Goal: Obtain resource: Obtain resource

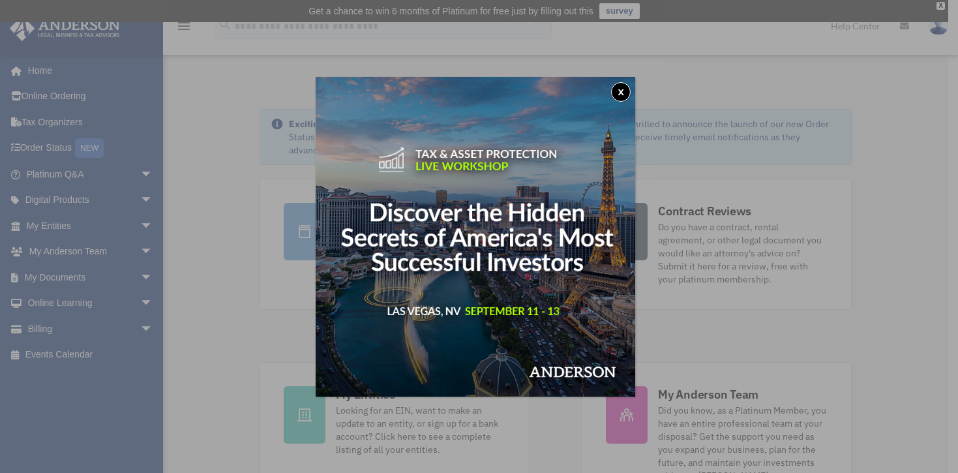
click at [619, 96] on button "x" at bounding box center [621, 92] width 20 height 20
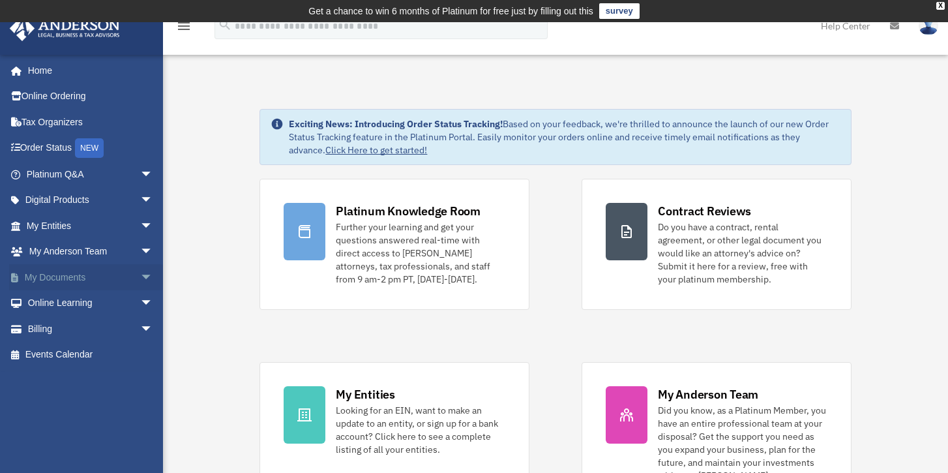
click at [74, 274] on link "My Documents arrow_drop_down" at bounding box center [91, 277] width 164 height 26
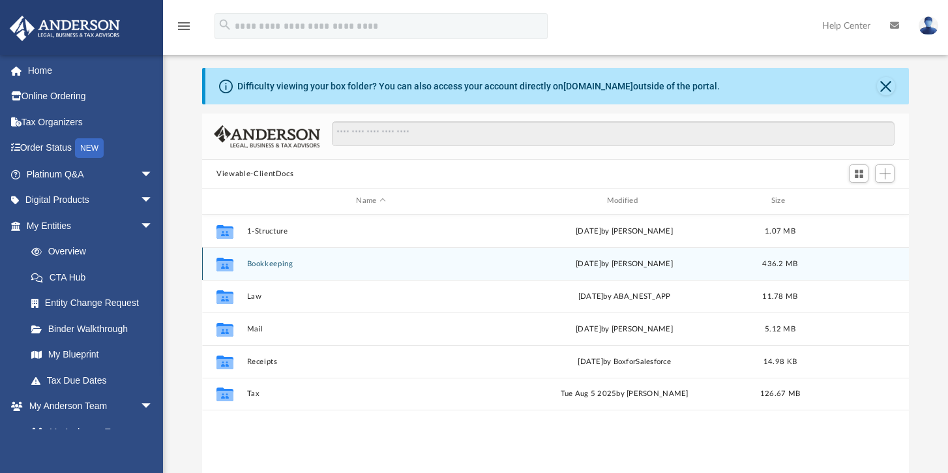
scroll to position [37, 0]
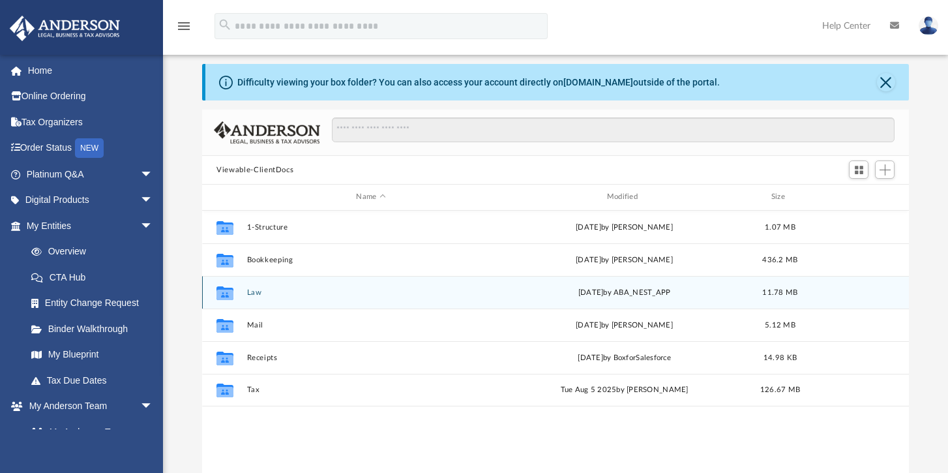
click at [257, 292] on button "Law" at bounding box center [371, 292] width 248 height 8
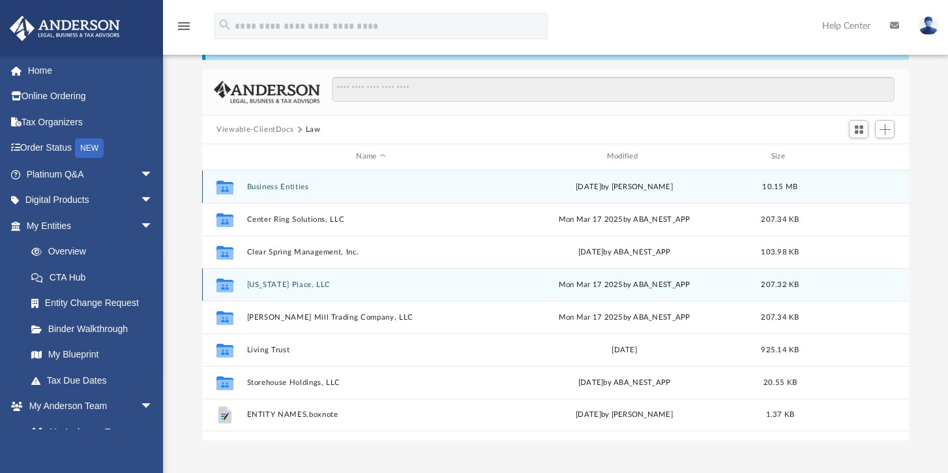
scroll to position [78, 0]
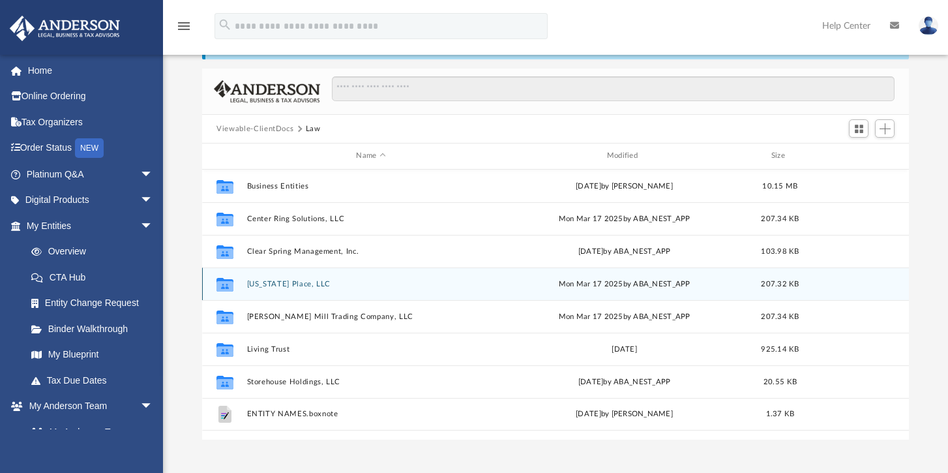
click at [293, 286] on button "Georgia Place, LLC" at bounding box center [371, 284] width 248 height 8
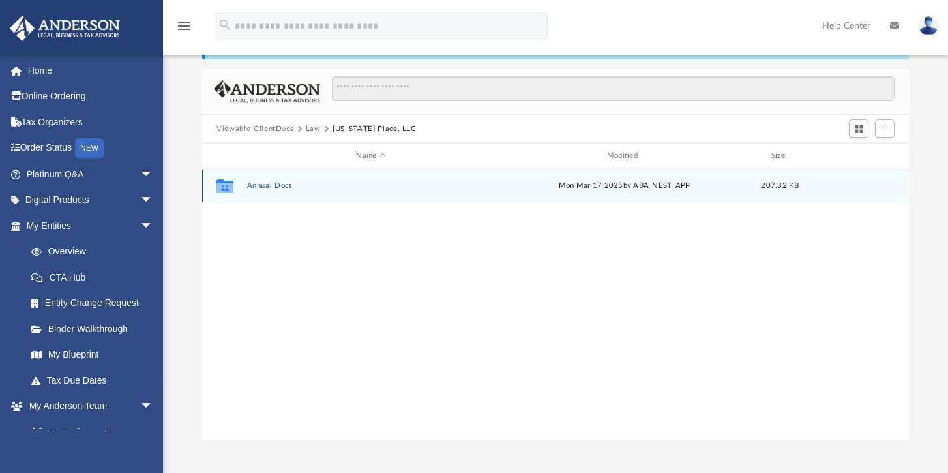
click at [268, 188] on button "Annual Docs" at bounding box center [371, 185] width 248 height 8
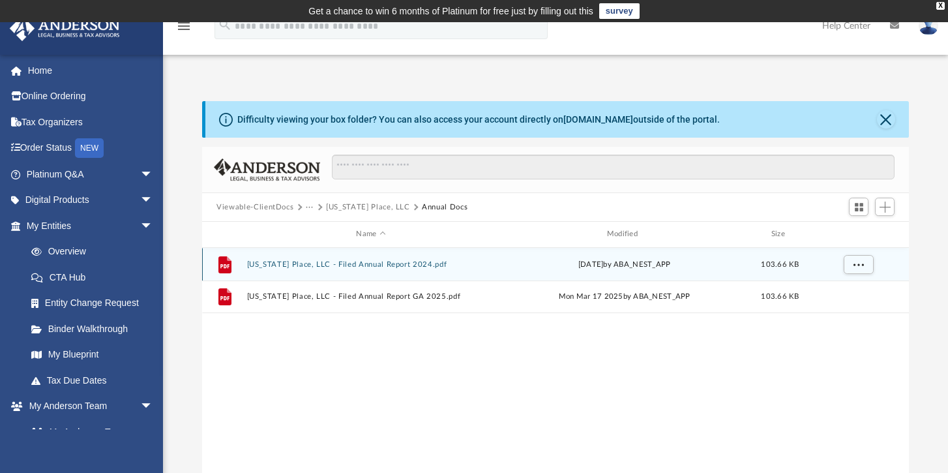
scroll to position [0, 0]
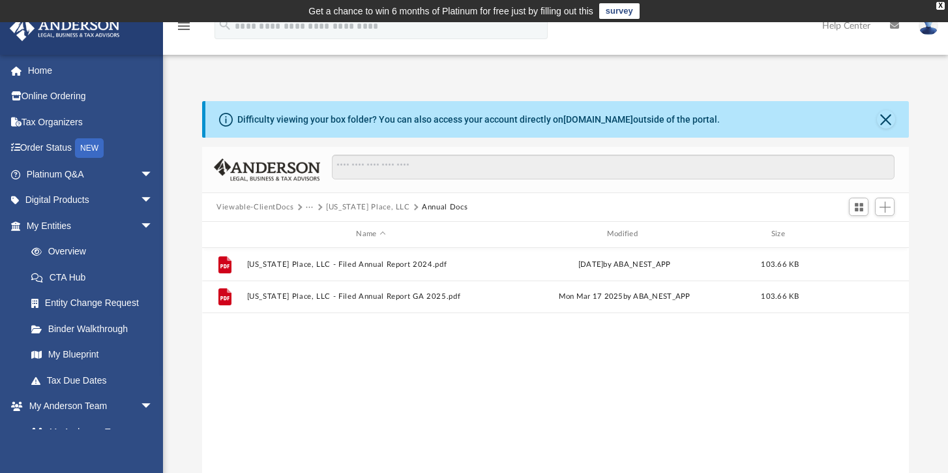
click at [280, 202] on button "Viewable-ClientDocs" at bounding box center [254, 207] width 77 height 12
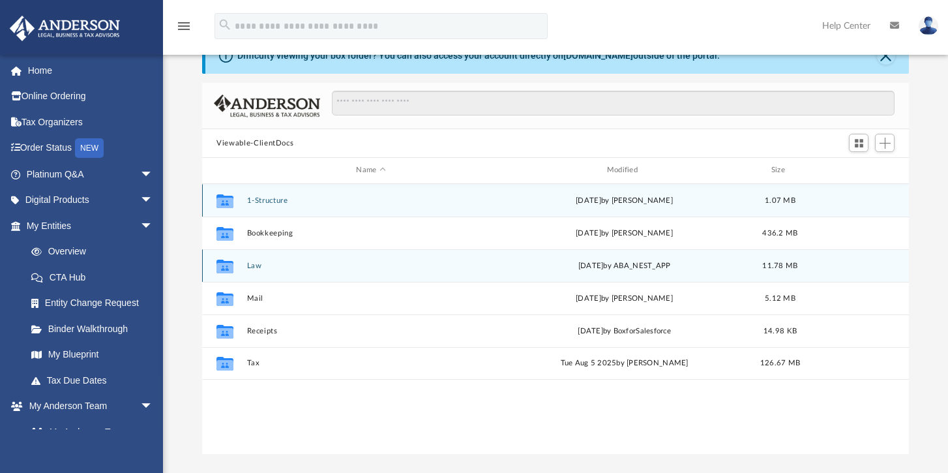
scroll to position [66, 0]
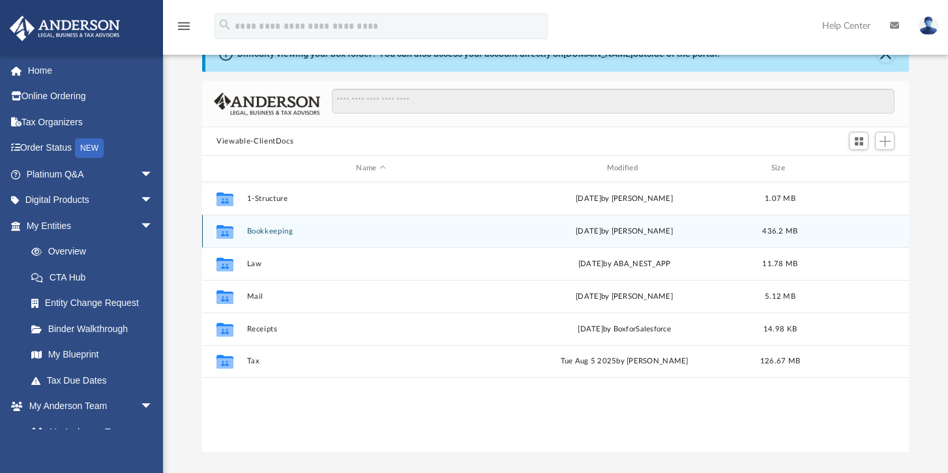
click at [268, 229] on button "Bookkeeping" at bounding box center [371, 231] width 248 height 8
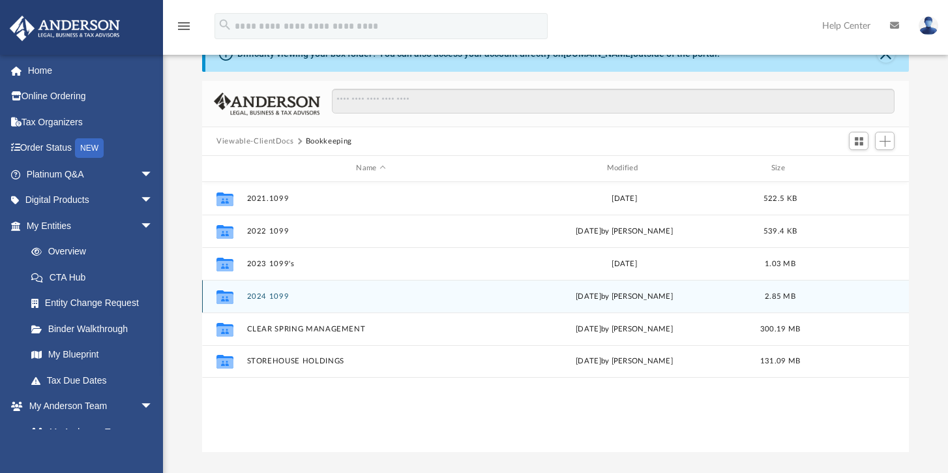
click at [271, 297] on button "2024 1099" at bounding box center [371, 296] width 248 height 8
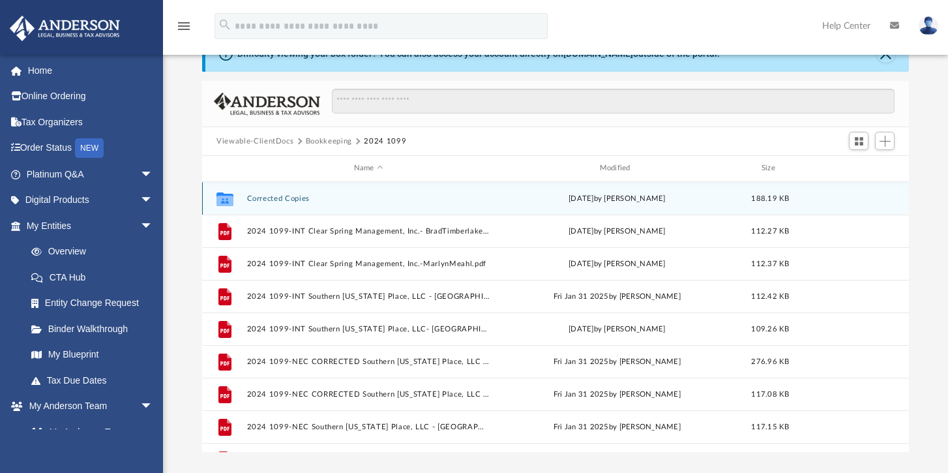
click at [295, 201] on button "Corrected Copies" at bounding box center [368, 198] width 243 height 8
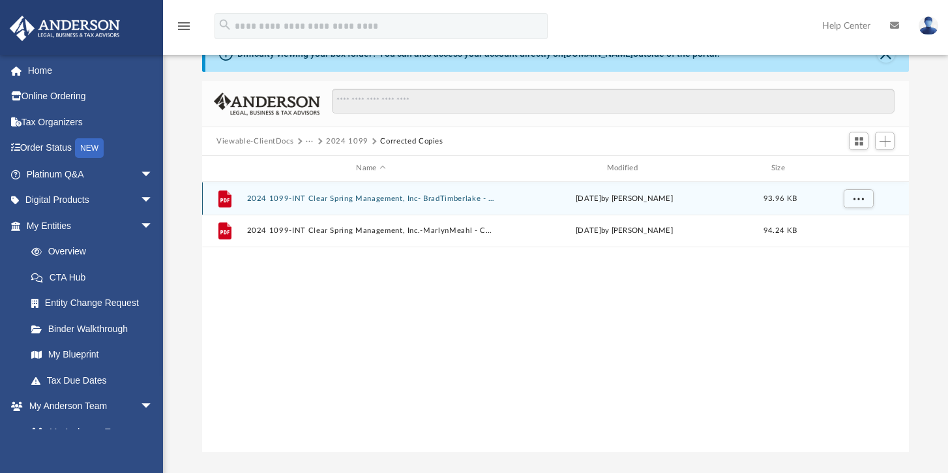
click at [417, 200] on button "2024 1099-INT Clear Spring Management, Inc- BradTimberlake - Corrected.pdf" at bounding box center [371, 198] width 248 height 8
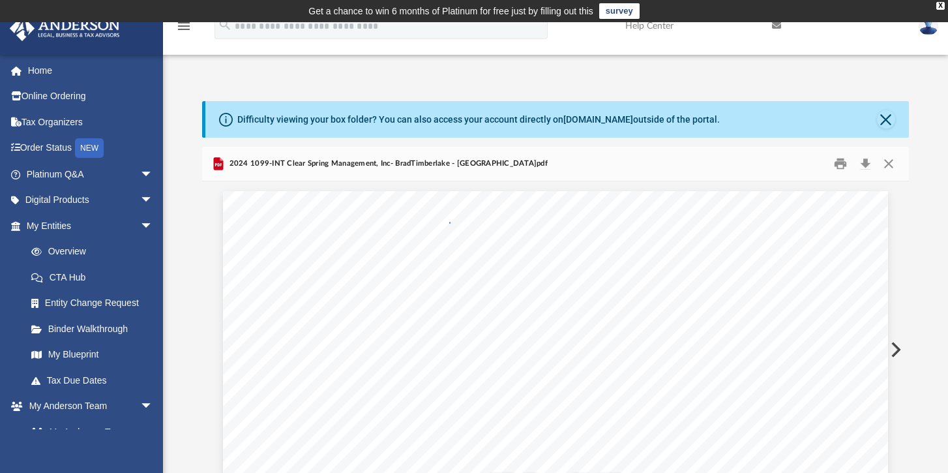
scroll to position [0, 0]
click at [887, 164] on button "Close" at bounding box center [887, 164] width 23 height 20
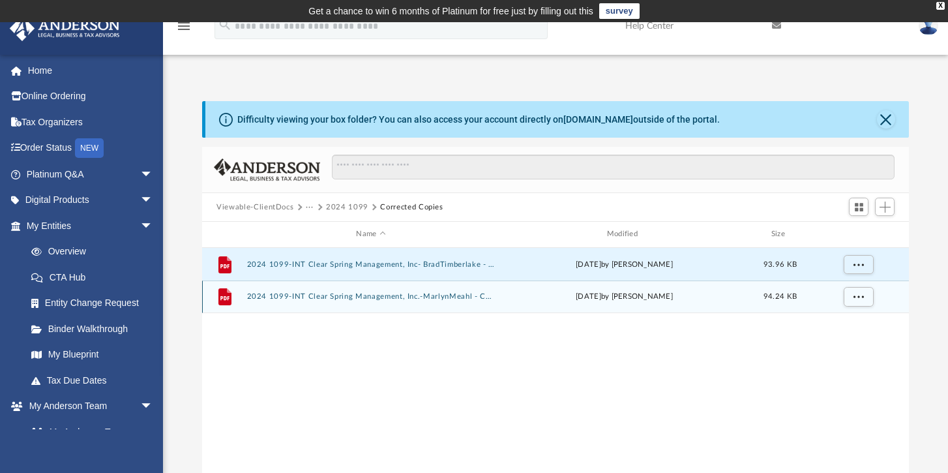
click at [426, 298] on button "2024 1099-INT Clear Spring Management, Inc.-MarlynMeahl - Corrected.pdf" at bounding box center [371, 296] width 248 height 8
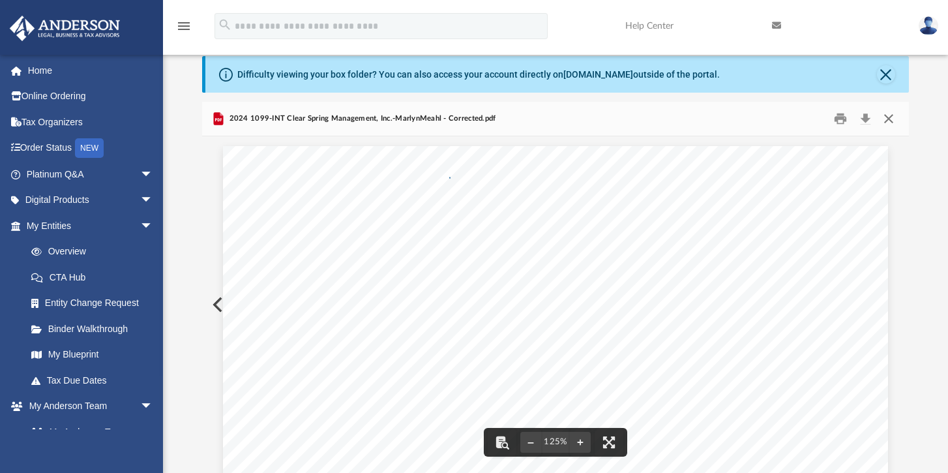
click at [889, 121] on button "Close" at bounding box center [887, 119] width 23 height 20
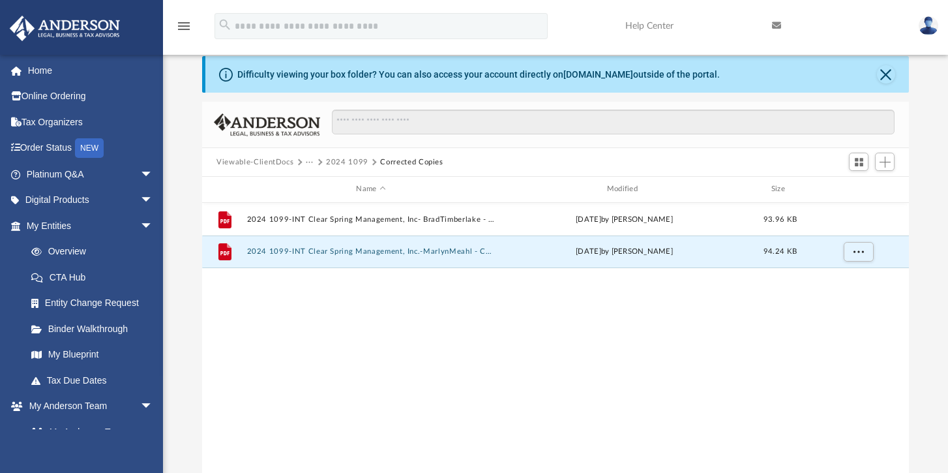
click at [348, 162] on button "2024 1099" at bounding box center [347, 162] width 42 height 12
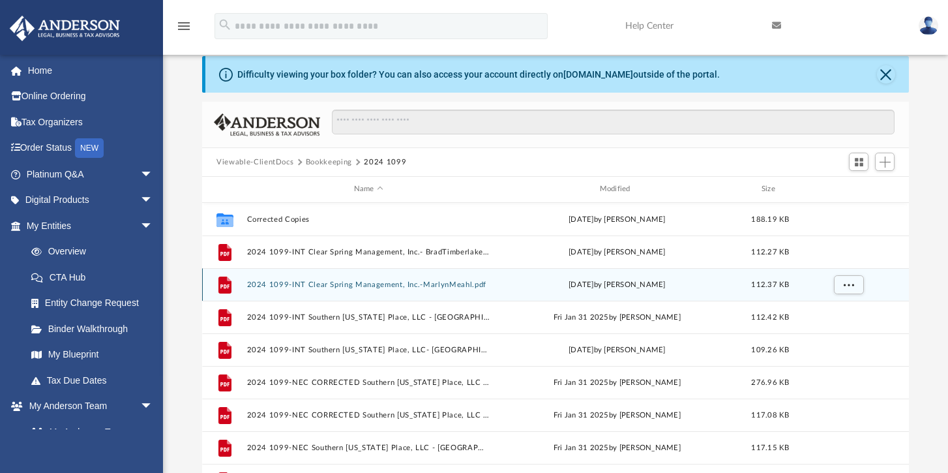
click at [364, 282] on button "2024 1099-INT Clear Spring Management, Inc.-MarlynMeahl.pdf" at bounding box center [368, 284] width 243 height 8
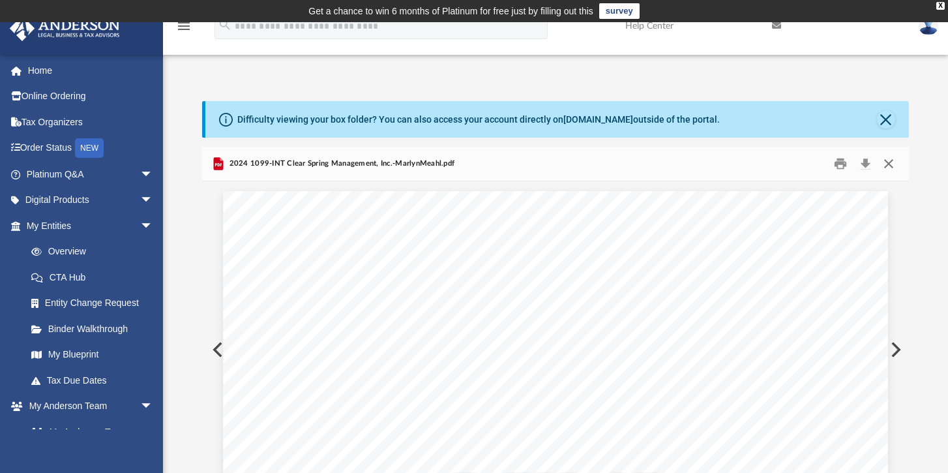
click at [888, 164] on button "Close" at bounding box center [887, 164] width 23 height 20
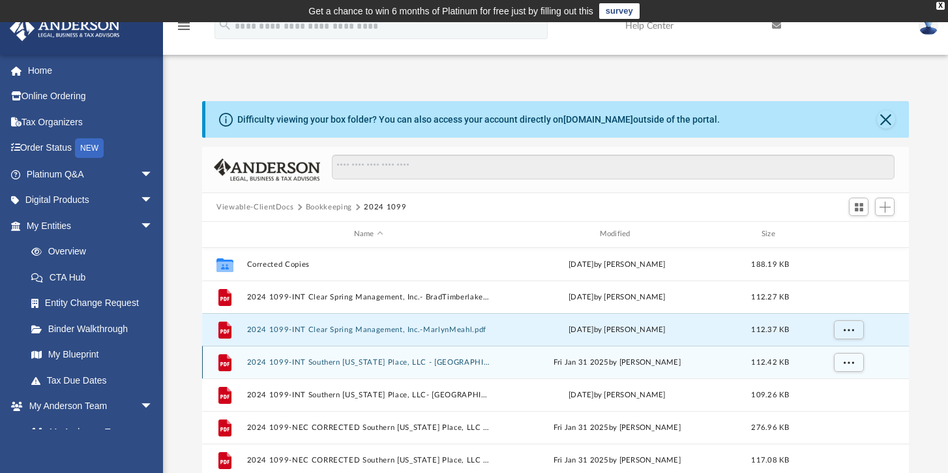
click at [379, 362] on button "2024 1099-INT Southern Indiana Place, LLC - MarlynMeahl.pdf" at bounding box center [368, 362] width 243 height 8
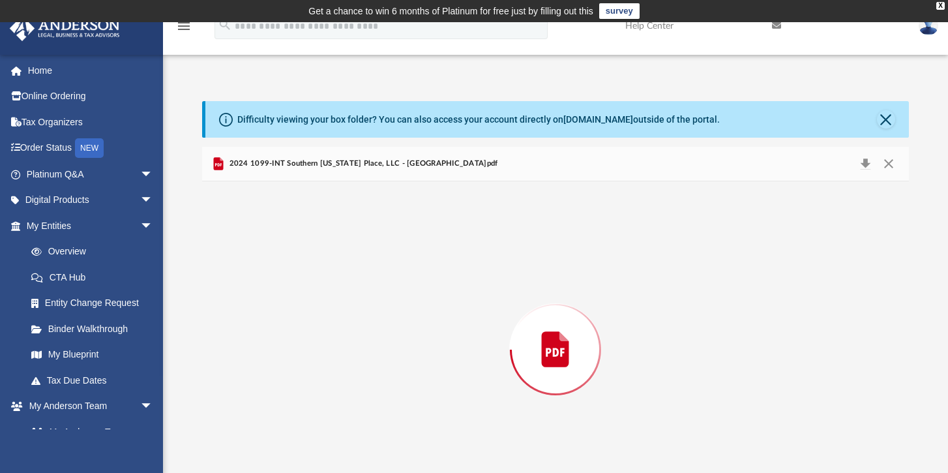
scroll to position [45, 0]
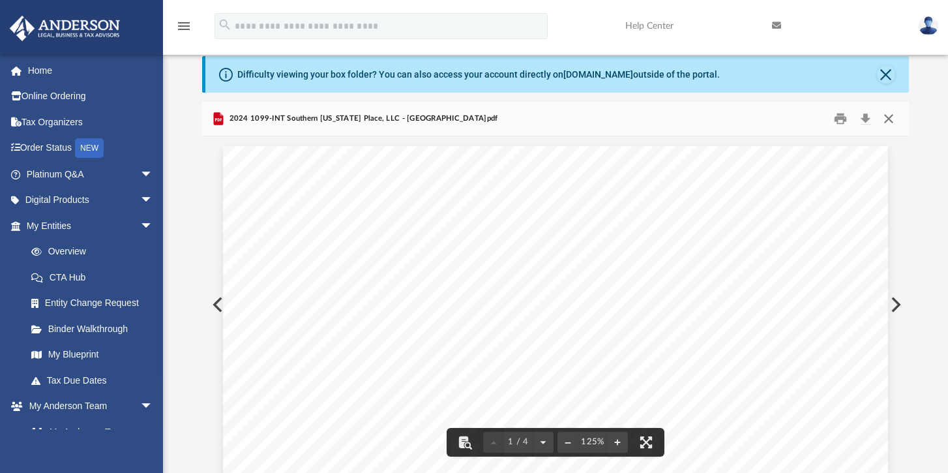
click at [891, 118] on button "Close" at bounding box center [887, 119] width 23 height 20
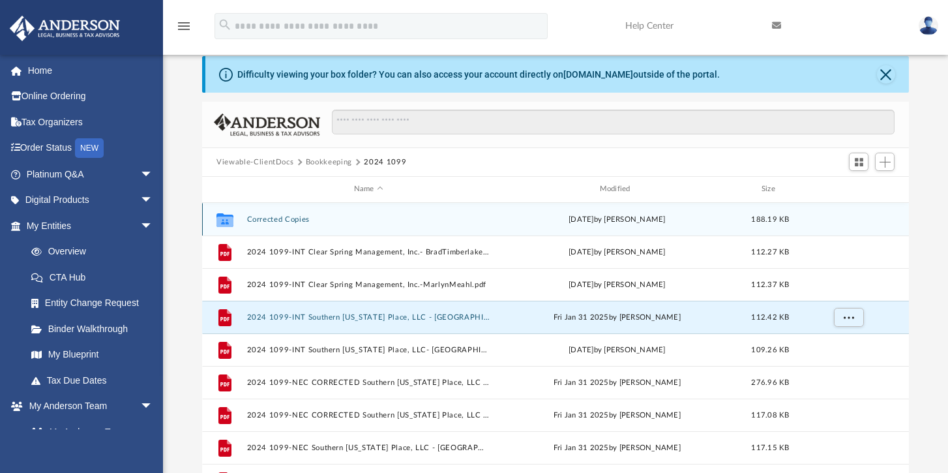
click at [293, 221] on button "Corrected Copies" at bounding box center [368, 219] width 243 height 8
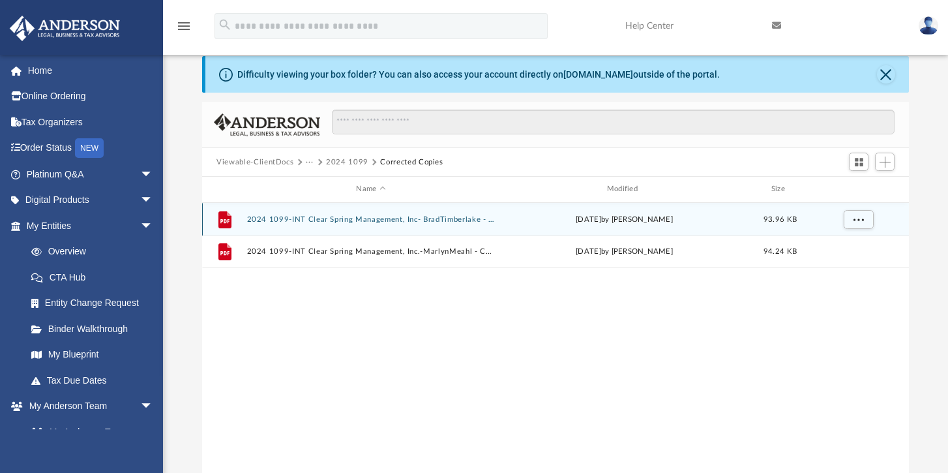
click at [436, 220] on button "2024 1099-INT Clear Spring Management, Inc- BradTimberlake - Corrected.pdf" at bounding box center [371, 219] width 248 height 8
